Goal: Use online tool/utility

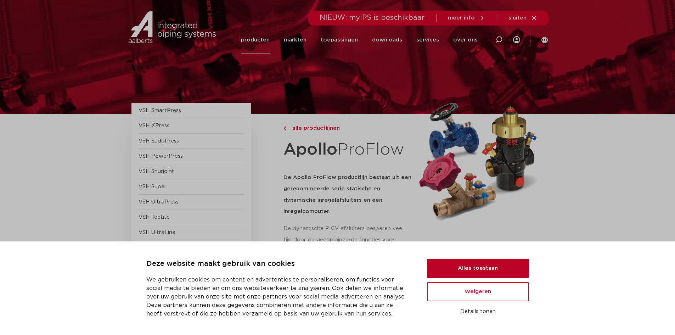
click at [469, 266] on button "Alles toestaan" at bounding box center [478, 268] width 102 height 19
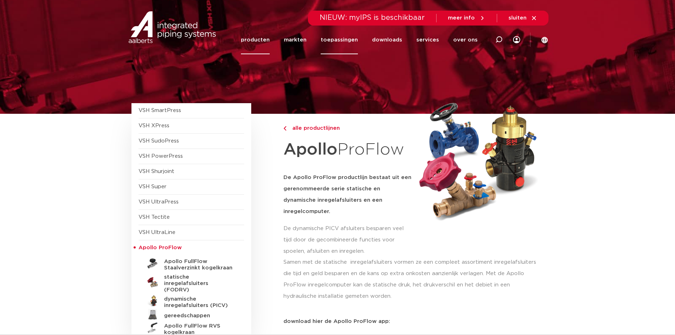
click at [334, 39] on link "toepassingen" at bounding box center [339, 40] width 37 height 29
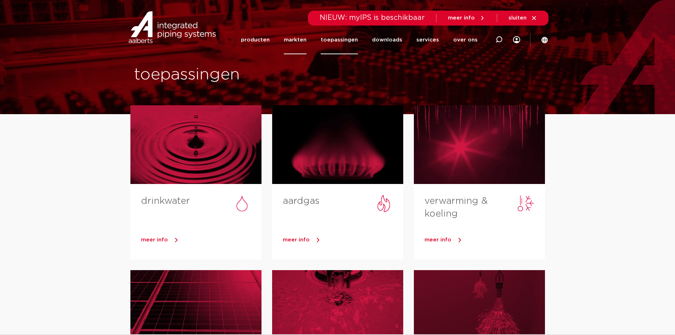
click at [293, 40] on link "markten" at bounding box center [295, 40] width 23 height 29
click at [257, 41] on link "producten" at bounding box center [255, 40] width 29 height 29
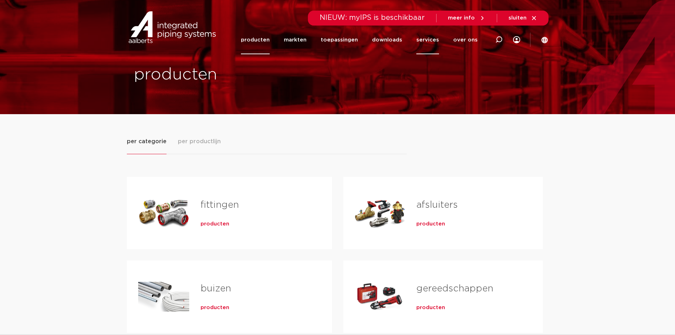
click at [427, 38] on link "services" at bounding box center [428, 40] width 23 height 29
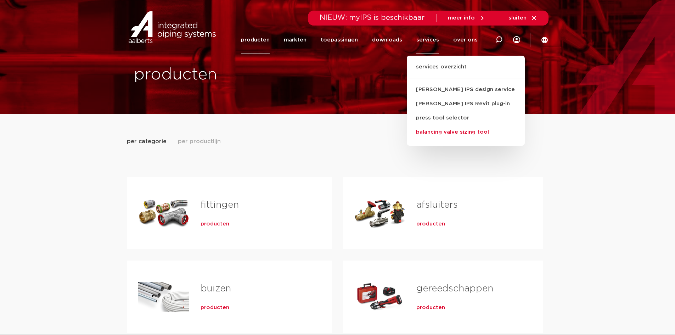
click at [450, 133] on link "balancing valve sizing tool" at bounding box center [466, 132] width 118 height 14
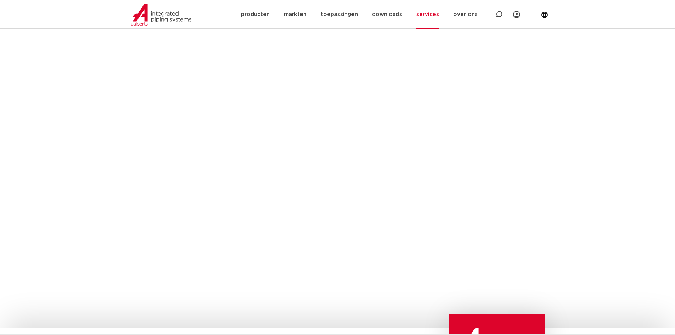
scroll to position [651, 0]
